Goal: Navigation & Orientation: Find specific page/section

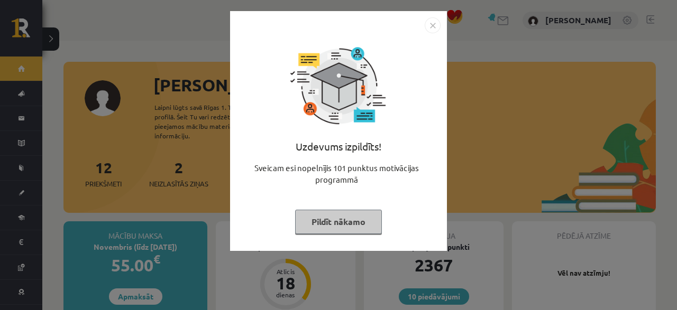
click at [337, 221] on button "Pildīt nākamo" at bounding box center [338, 222] width 87 height 24
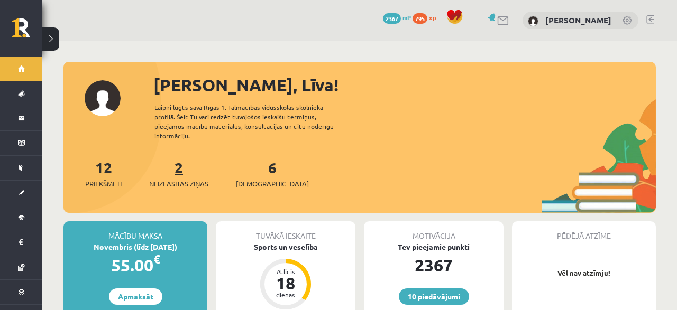
click at [179, 158] on link "2 Neizlasītās ziņas" at bounding box center [178, 173] width 59 height 31
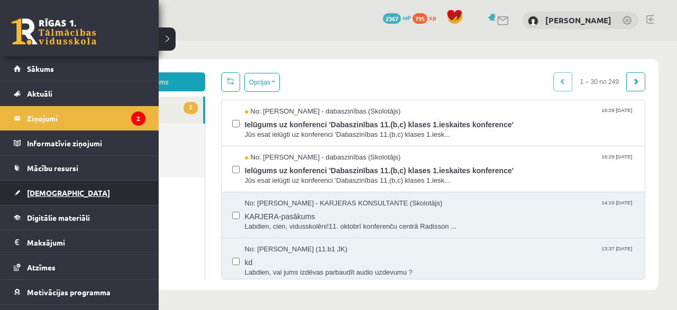
click at [47, 188] on span "[DEMOGRAPHIC_DATA]" at bounding box center [68, 193] width 83 height 10
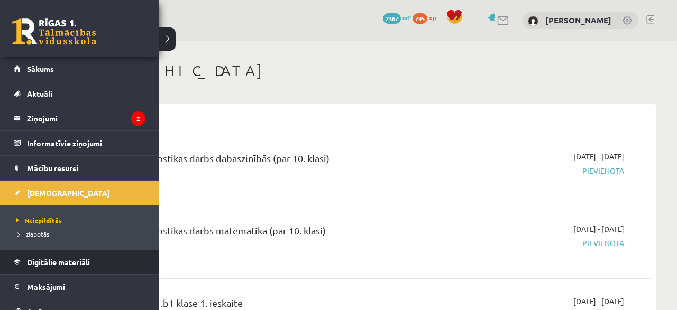
click at [52, 254] on link "Digitālie materiāli" at bounding box center [80, 262] width 132 height 24
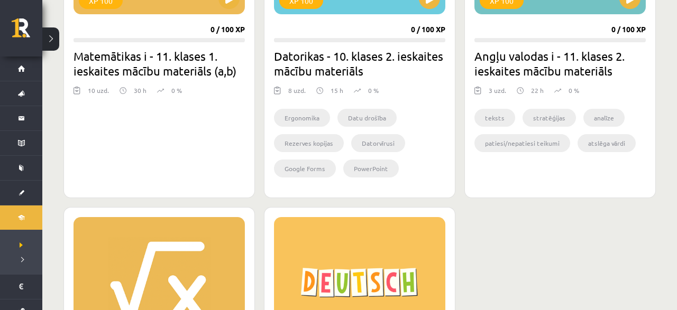
scroll to position [1265, 0]
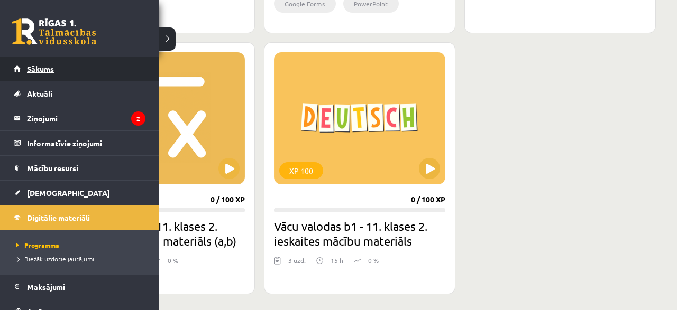
click at [31, 64] on link "Sākums" at bounding box center [80, 69] width 132 height 24
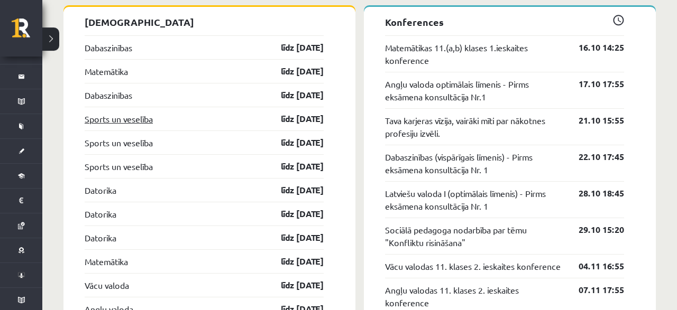
scroll to position [990, 0]
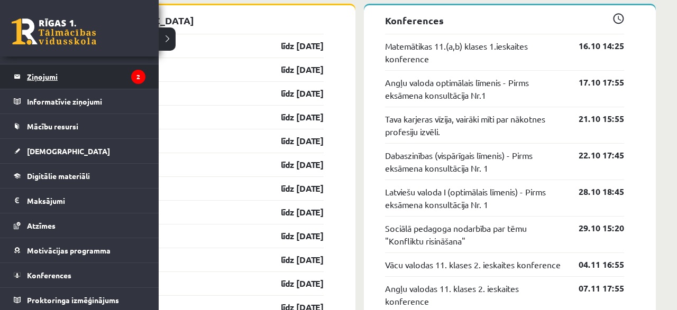
click at [38, 77] on legend "Ziņojumi 2" at bounding box center [86, 77] width 118 height 24
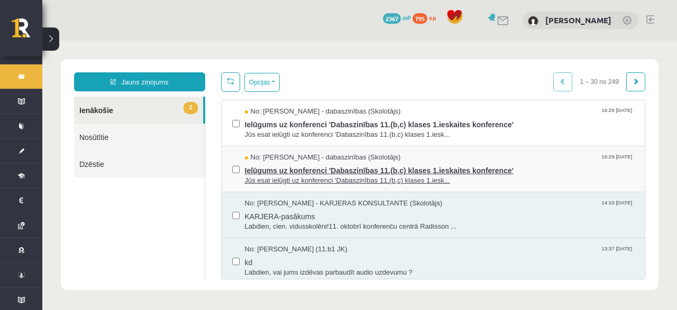
click at [289, 176] on span "Jūs esat ielūgti uz konferenci 'Dabaszinības 11.(b,c) klases 1.iesk..." at bounding box center [440, 181] width 390 height 10
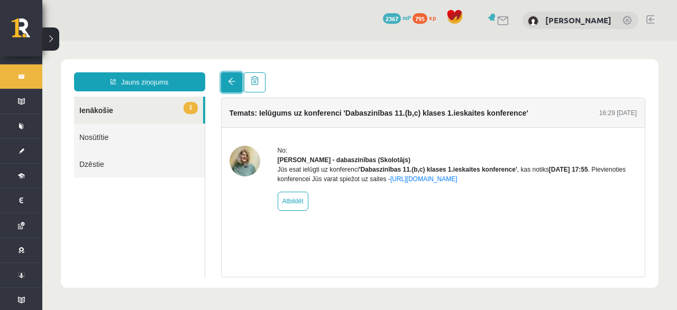
click at [231, 85] on span at bounding box center [231, 81] width 7 height 7
click at [226, 89] on link at bounding box center [231, 82] width 21 height 20
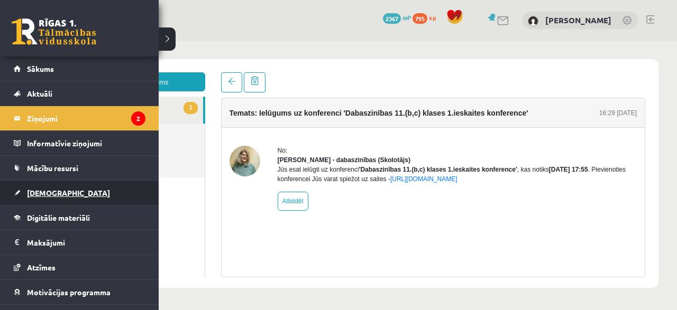
click at [49, 192] on span "[DEMOGRAPHIC_DATA]" at bounding box center [68, 193] width 83 height 10
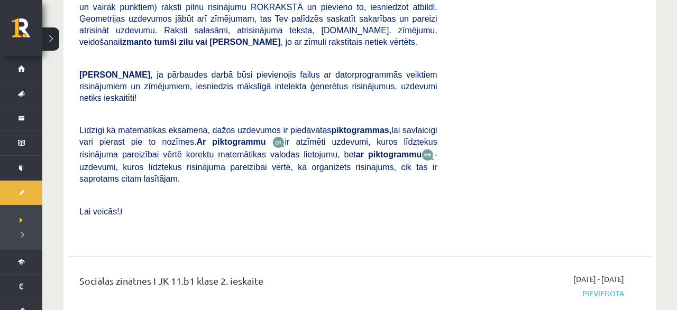
scroll to position [2365, 0]
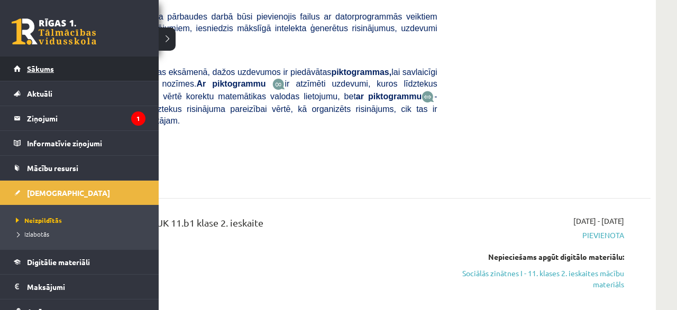
click at [26, 73] on link "Sākums" at bounding box center [80, 69] width 132 height 24
